Goal: Subscribe to service/newsletter

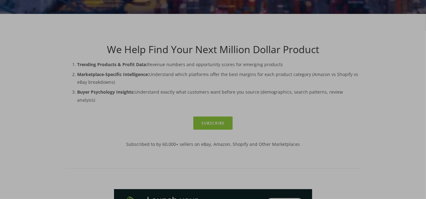
scroll to position [141, 0]
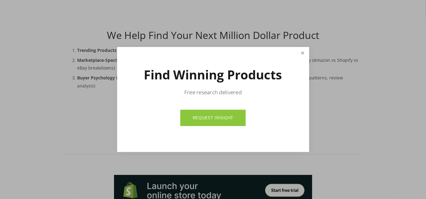
click at [303, 53] on link "Close" at bounding box center [302, 53] width 11 height 11
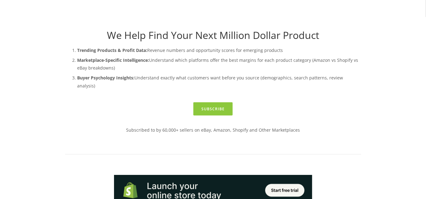
drag, startPoint x: 214, startPoint y: 44, endPoint x: 244, endPoint y: 54, distance: 32.0
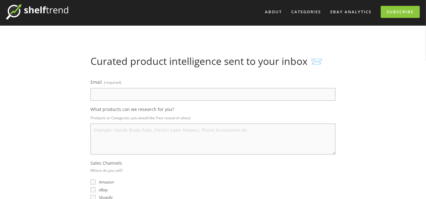
scroll to position [28, 0]
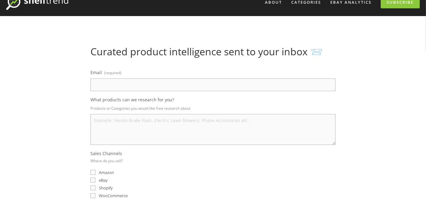
click at [102, 86] on input "Email (required)" at bounding box center [212, 85] width 245 height 13
type input "brazil820@protonmail.com"
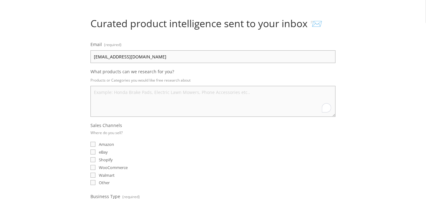
click at [102, 93] on textarea "What products can we research for you?" at bounding box center [212, 101] width 245 height 31
type textarea "Children, Kids, Home Decor"
click at [92, 152] on input "eBay" at bounding box center [92, 152] width 5 height 5
checkbox input "true"
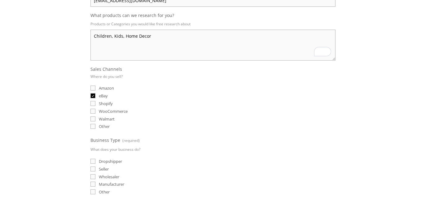
scroll to position [141, 0]
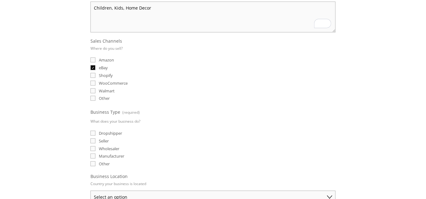
click at [93, 132] on input "Dropshipper" at bounding box center [92, 133] width 5 height 5
checkbox input "true"
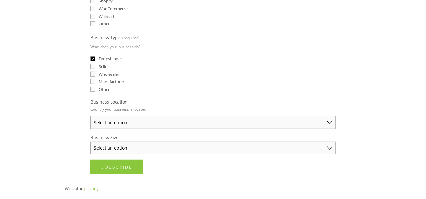
scroll to position [225, 0]
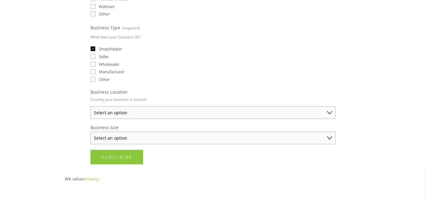
click at [328, 113] on select "Select an option Australia United States United Kingdom China Japan Germany Can…" at bounding box center [212, 112] width 245 height 13
select select "United States"
click at [90, 106] on select "Select an option Australia United States United Kingdom China Japan Germany Can…" at bounding box center [212, 112] width 245 height 13
click at [331, 137] on select "Select an option Solo Merchant (under $50K annual sales) Small Business ($50K -…" at bounding box center [212, 138] width 245 height 13
select select "Solo Merchant (under $50K annual sales)"
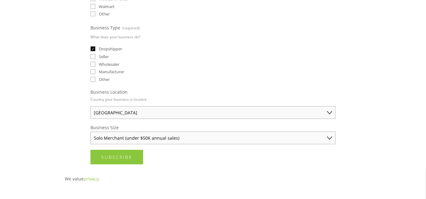
click at [90, 132] on select "Select an option Solo Merchant (under $50K annual sales) Small Business ($50K -…" at bounding box center [212, 138] width 245 height 13
click at [120, 158] on span "Subscribe" at bounding box center [116, 157] width 31 height 6
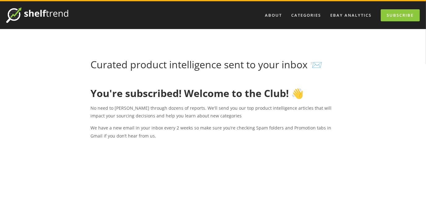
scroll to position [0, 0]
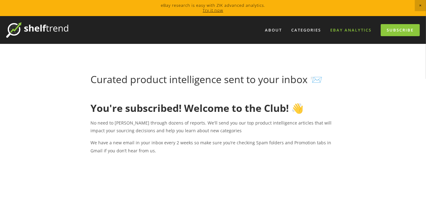
click at [341, 30] on link "eBay Analytics" at bounding box center [350, 30] width 49 height 10
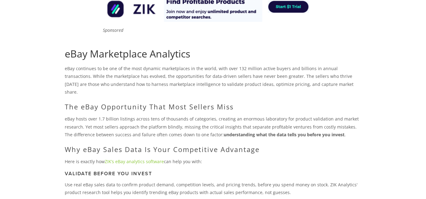
scroll to position [112, 0]
